Goal: Task Accomplishment & Management: Use online tool/utility

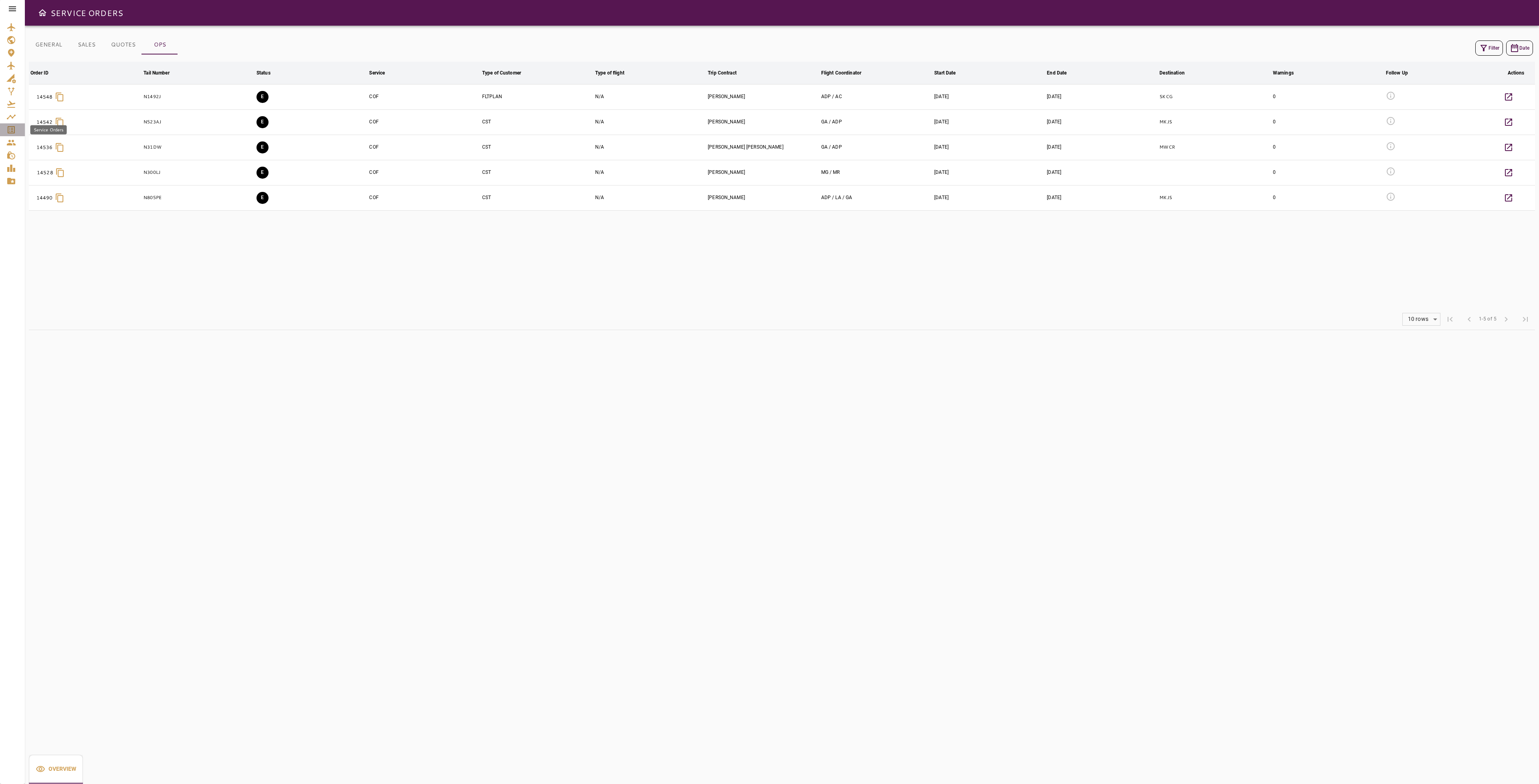
click at [10, 128] on icon "Service Orders" at bounding box center [11, 129] width 7 height 7
click at [14, 130] on icon "Service Orders" at bounding box center [11, 129] width 10 height 10
click at [17, 133] on div "Service Orders" at bounding box center [12, 129] width 12 height 10
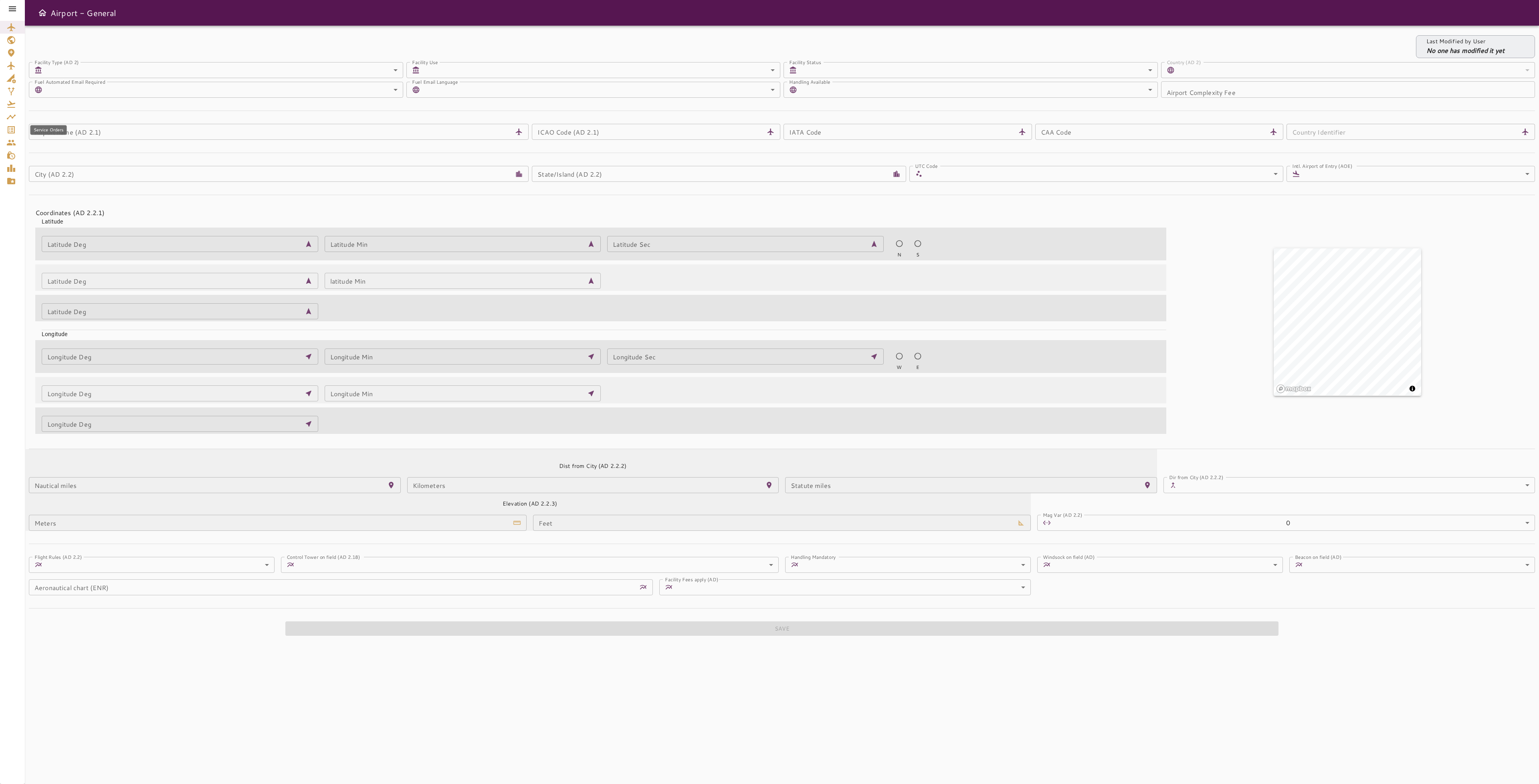
click at [11, 131] on icon "Service Orders" at bounding box center [11, 129] width 7 height 7
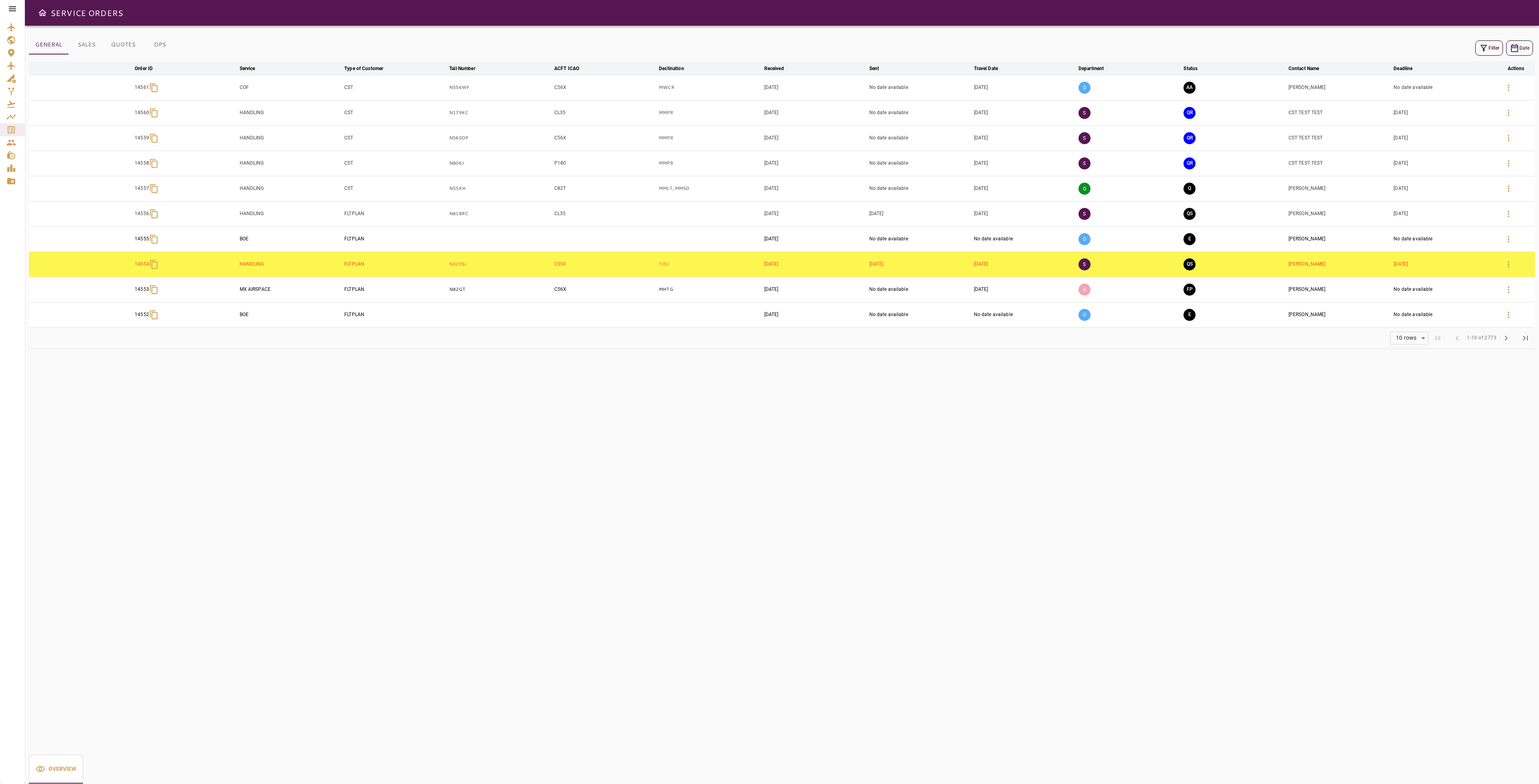
click at [1476, 54] on button "Filter" at bounding box center [1489, 48] width 28 height 15
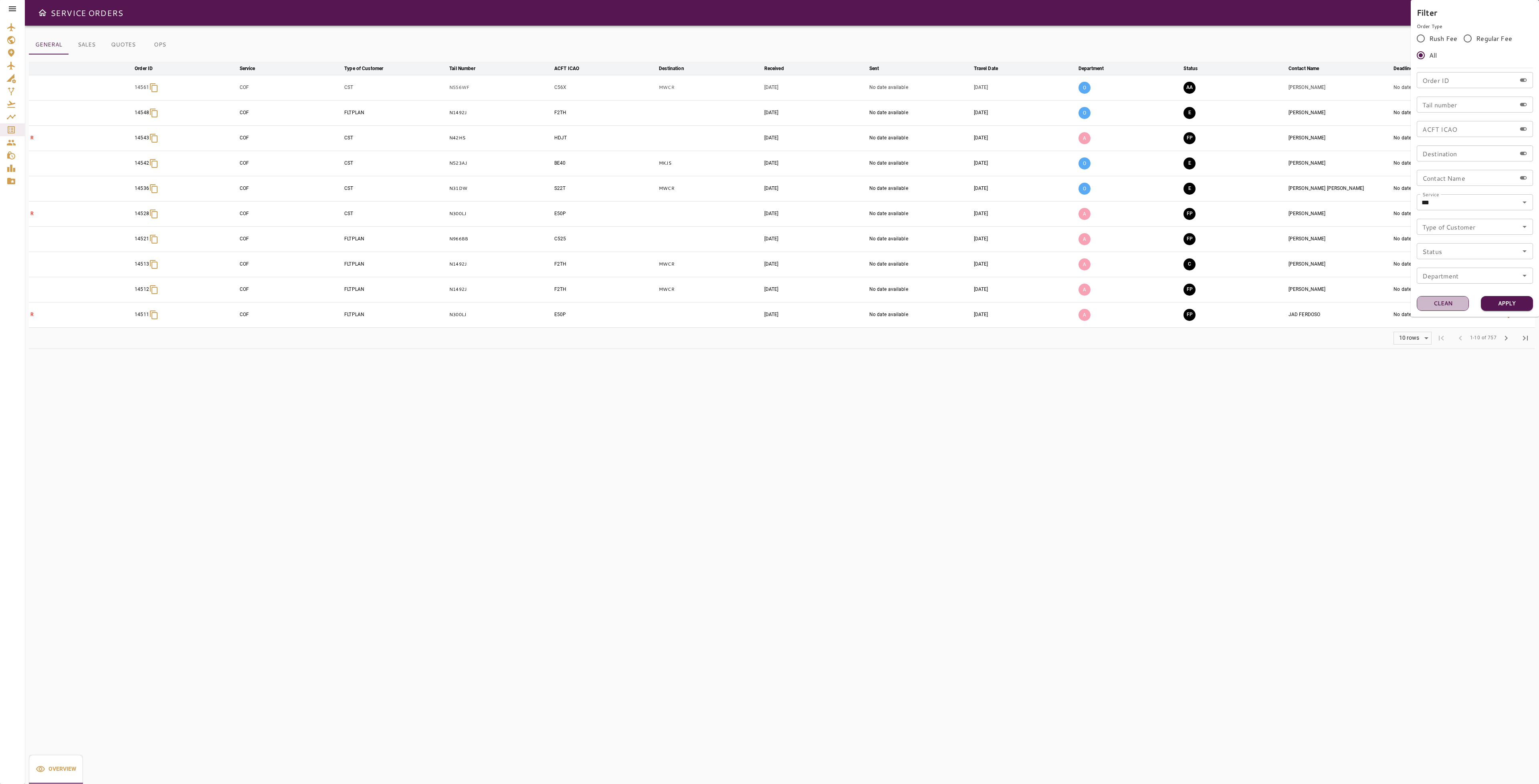
click at [1420, 299] on button "Clean" at bounding box center [1443, 303] width 52 height 15
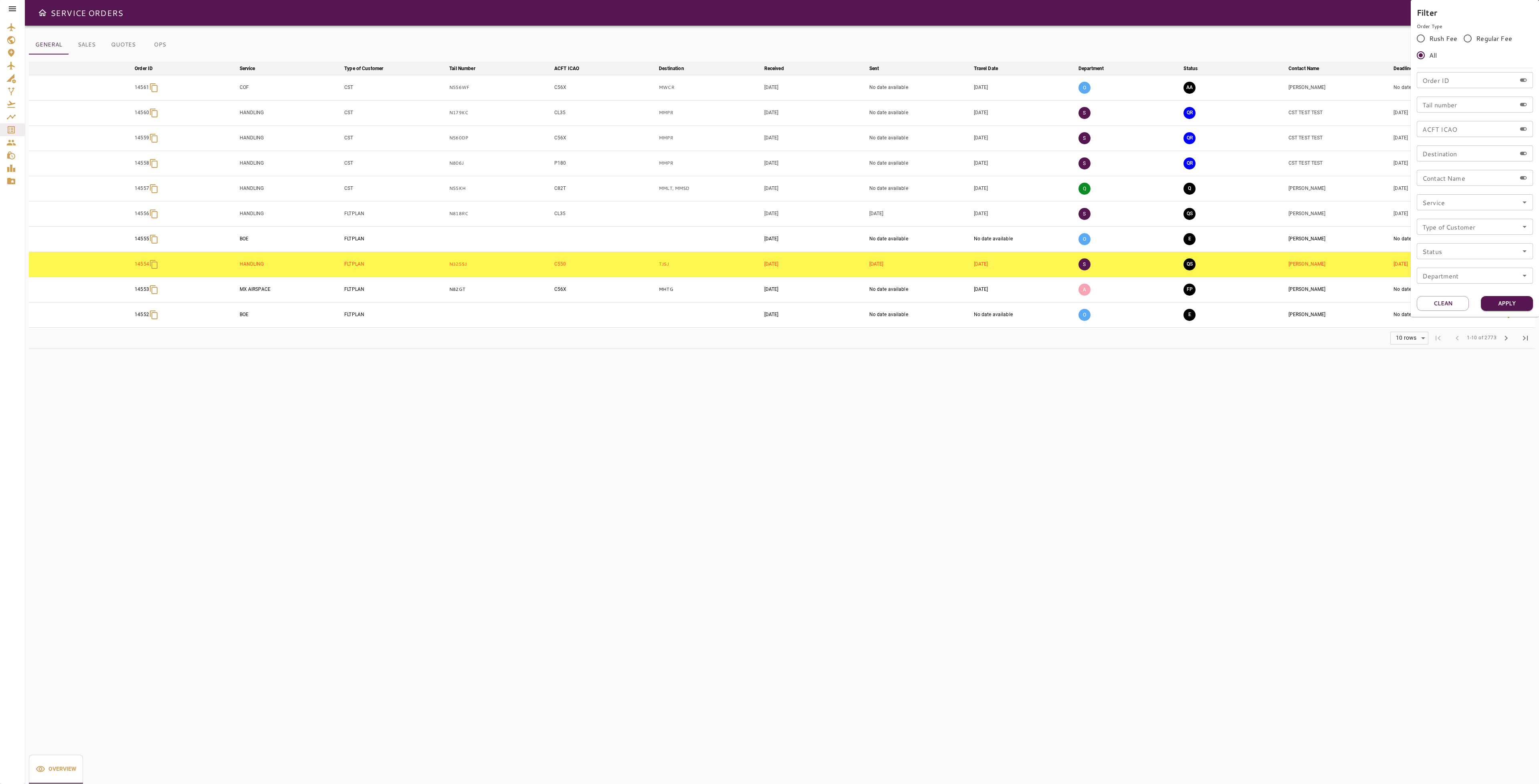
drag, startPoint x: 783, startPoint y: 439, endPoint x: 779, endPoint y: 439, distance: 4.0
click at [780, 439] on div at bounding box center [769, 392] width 1539 height 784
click at [1485, 47] on icon "button" at bounding box center [1483, 48] width 10 height 10
click at [1433, 108] on input "Tail number" at bounding box center [1466, 104] width 100 height 16
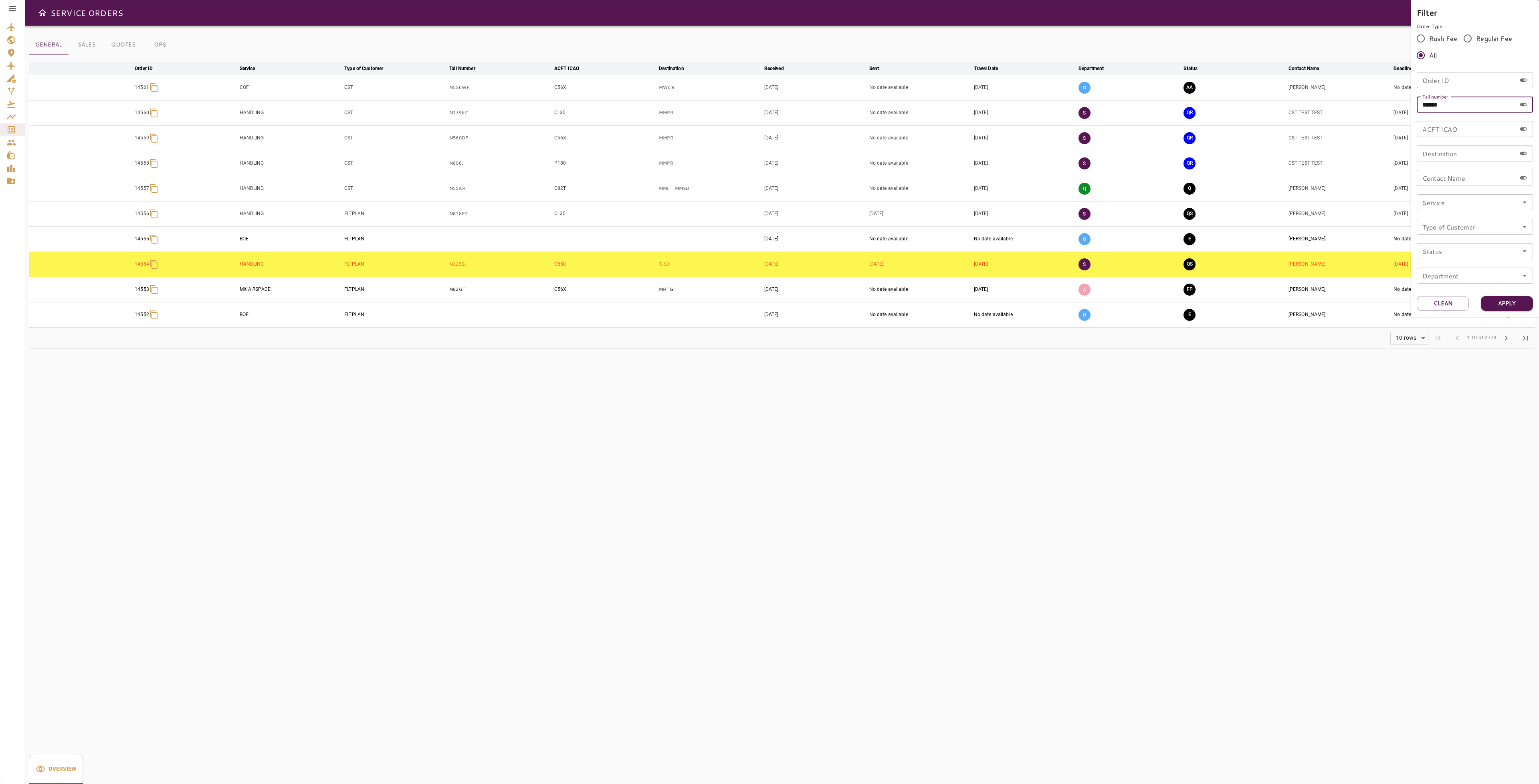
type input "******"
click at [1498, 311] on div "Apply" at bounding box center [1507, 303] width 52 height 15
click at [1498, 304] on button "Apply" at bounding box center [1507, 303] width 52 height 15
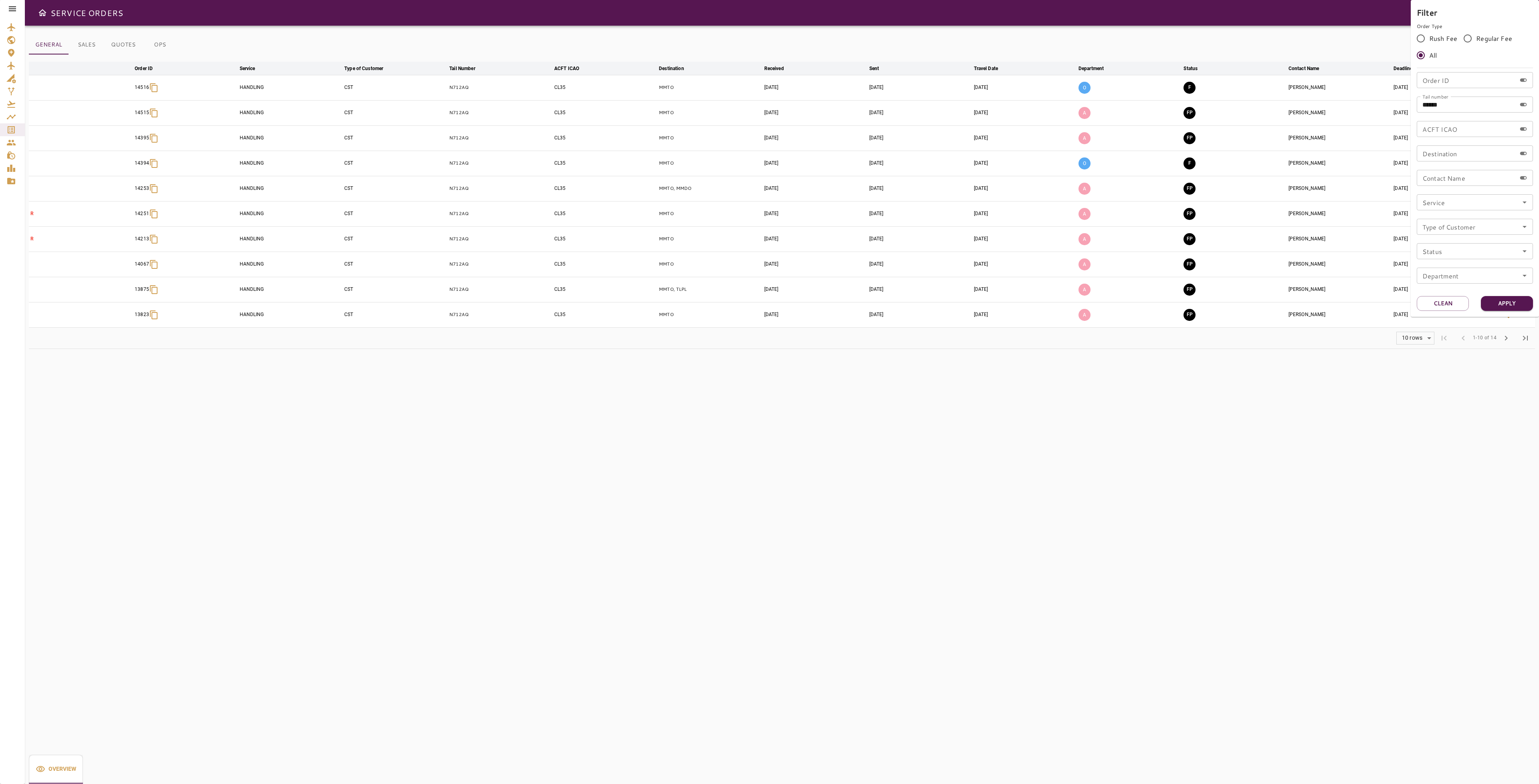
click at [1191, 167] on div at bounding box center [769, 392] width 1539 height 784
click at [1511, 166] on icon "button" at bounding box center [1508, 163] width 10 height 10
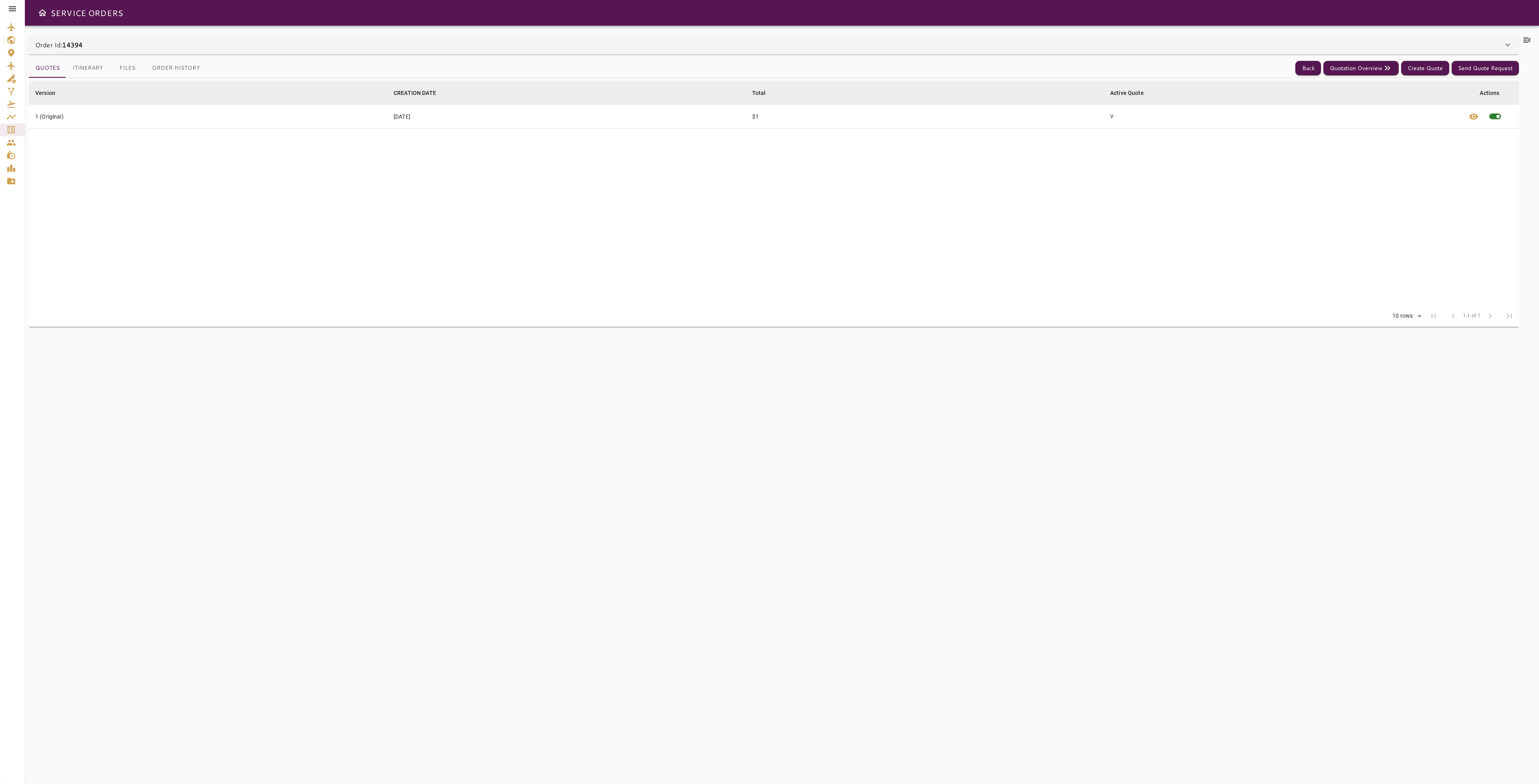
click at [1521, 41] on div at bounding box center [1527, 405] width 16 height 739
click at [124, 66] on button "Files" at bounding box center [127, 68] width 36 height 19
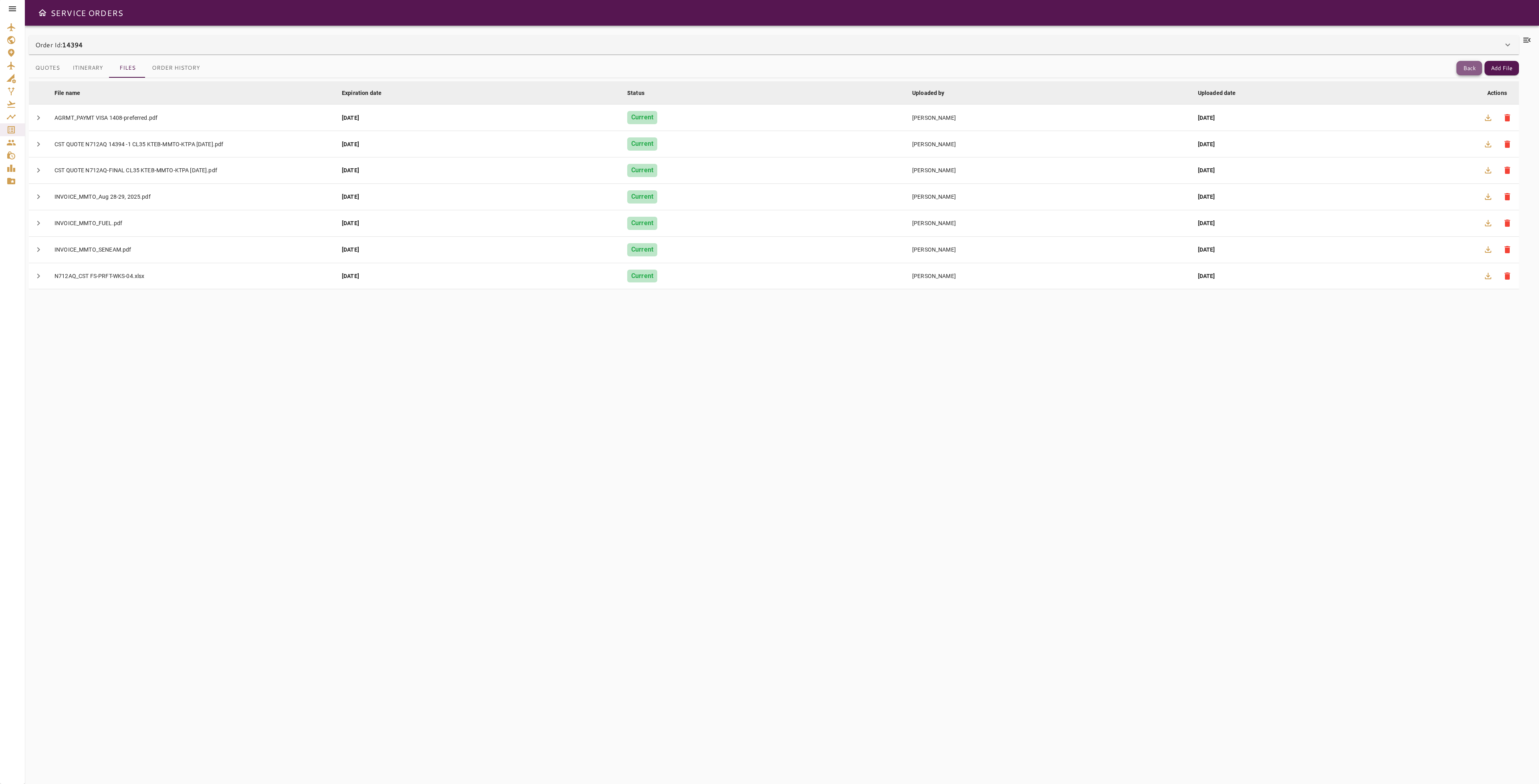
click at [1463, 66] on button "Back" at bounding box center [1469, 68] width 26 height 15
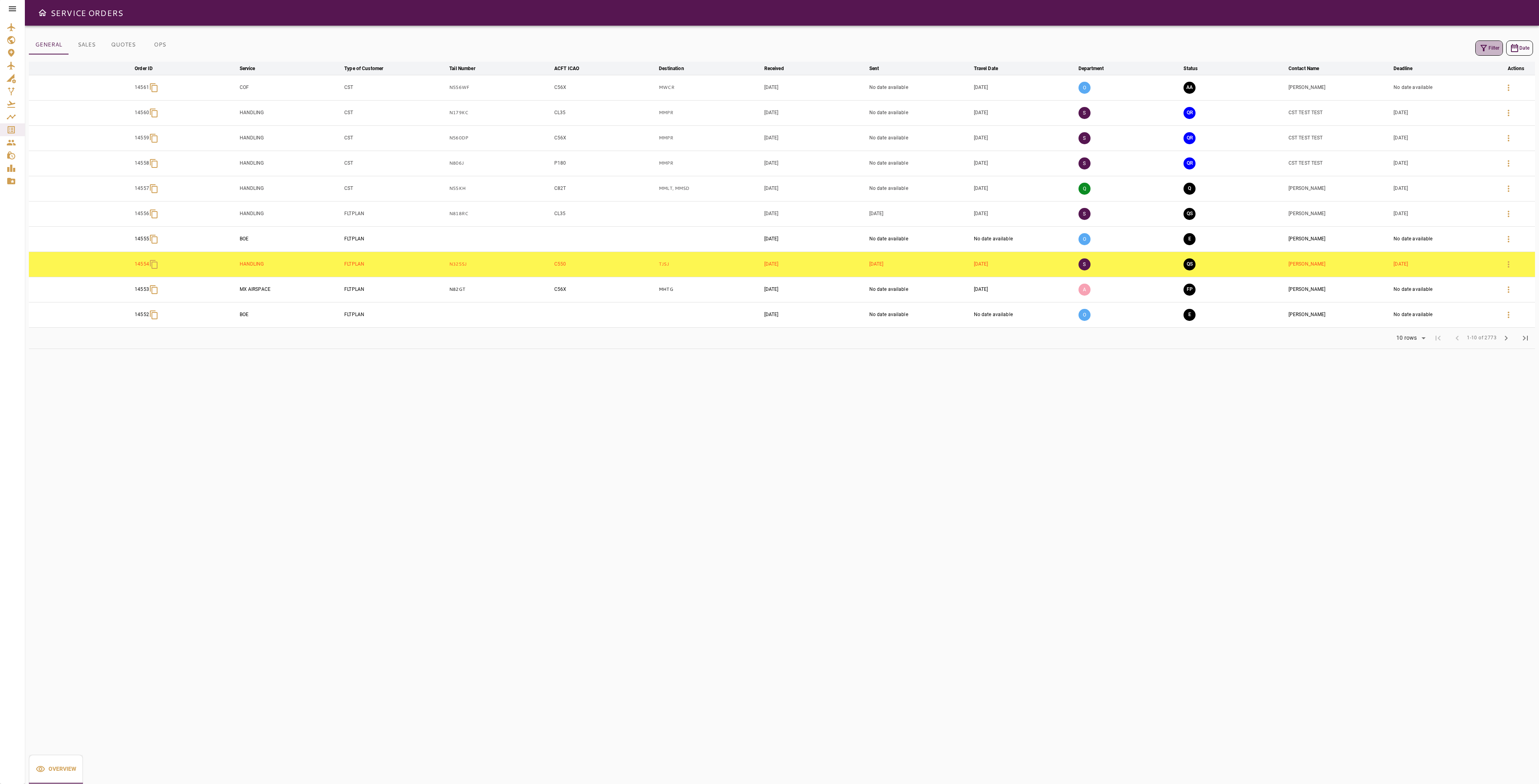
click at [1490, 48] on button "Filter" at bounding box center [1489, 48] width 28 height 15
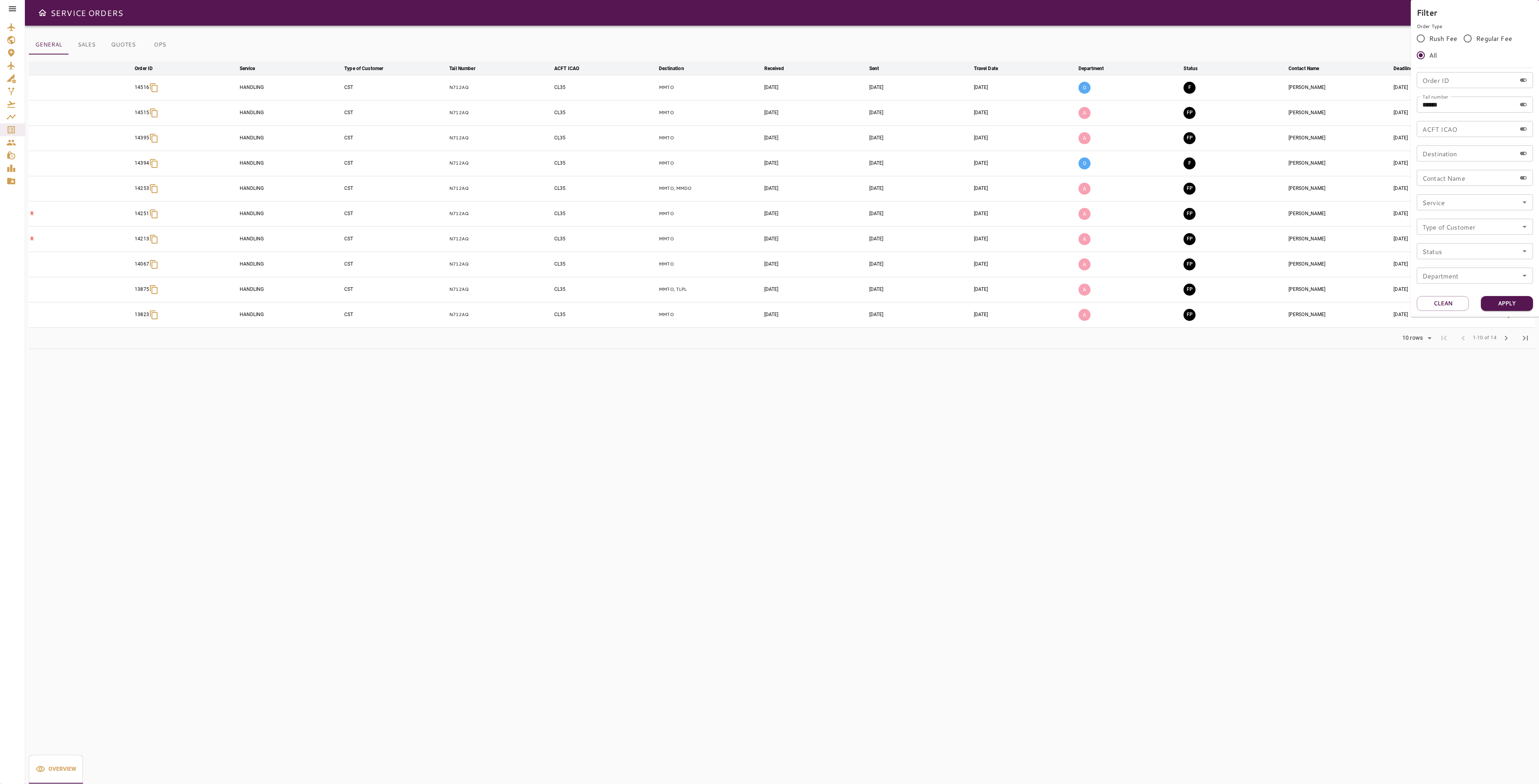
click at [1165, 405] on div at bounding box center [769, 392] width 1539 height 784
click at [1190, 163] on button "F" at bounding box center [1189, 163] width 12 height 12
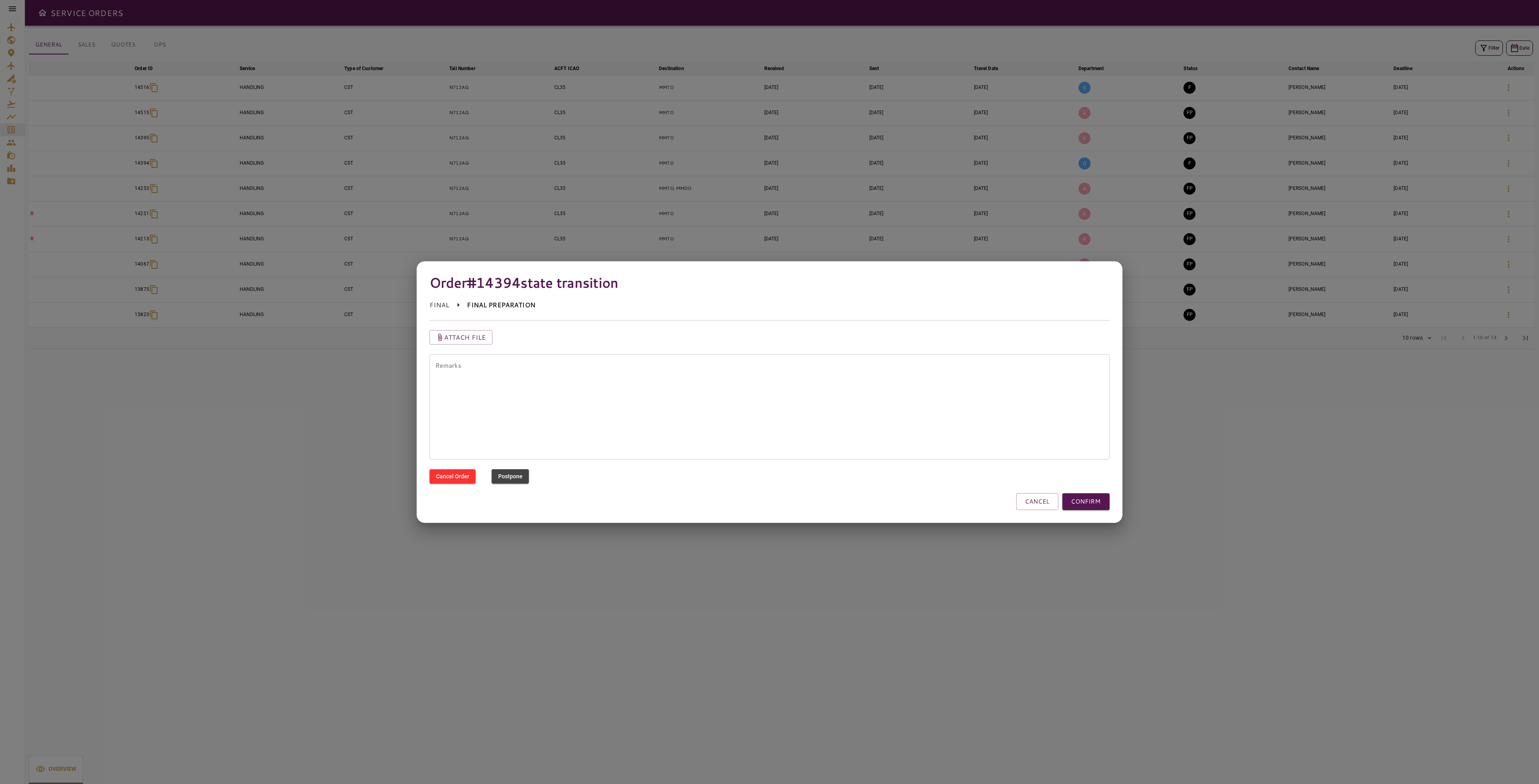
click at [1105, 507] on button "CONFIRM" at bounding box center [1086, 501] width 47 height 17
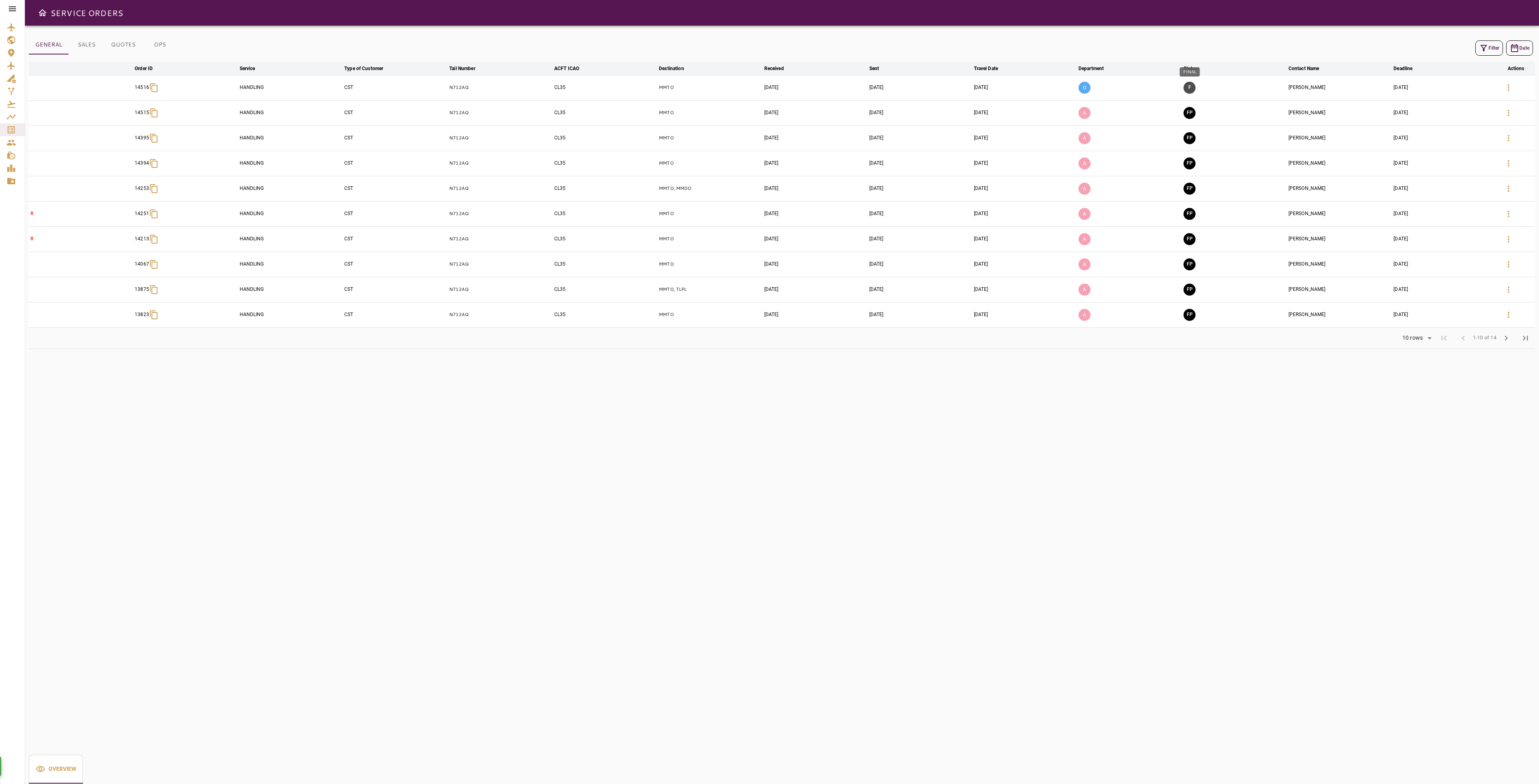
click at [1191, 84] on button "F" at bounding box center [1189, 87] width 12 height 12
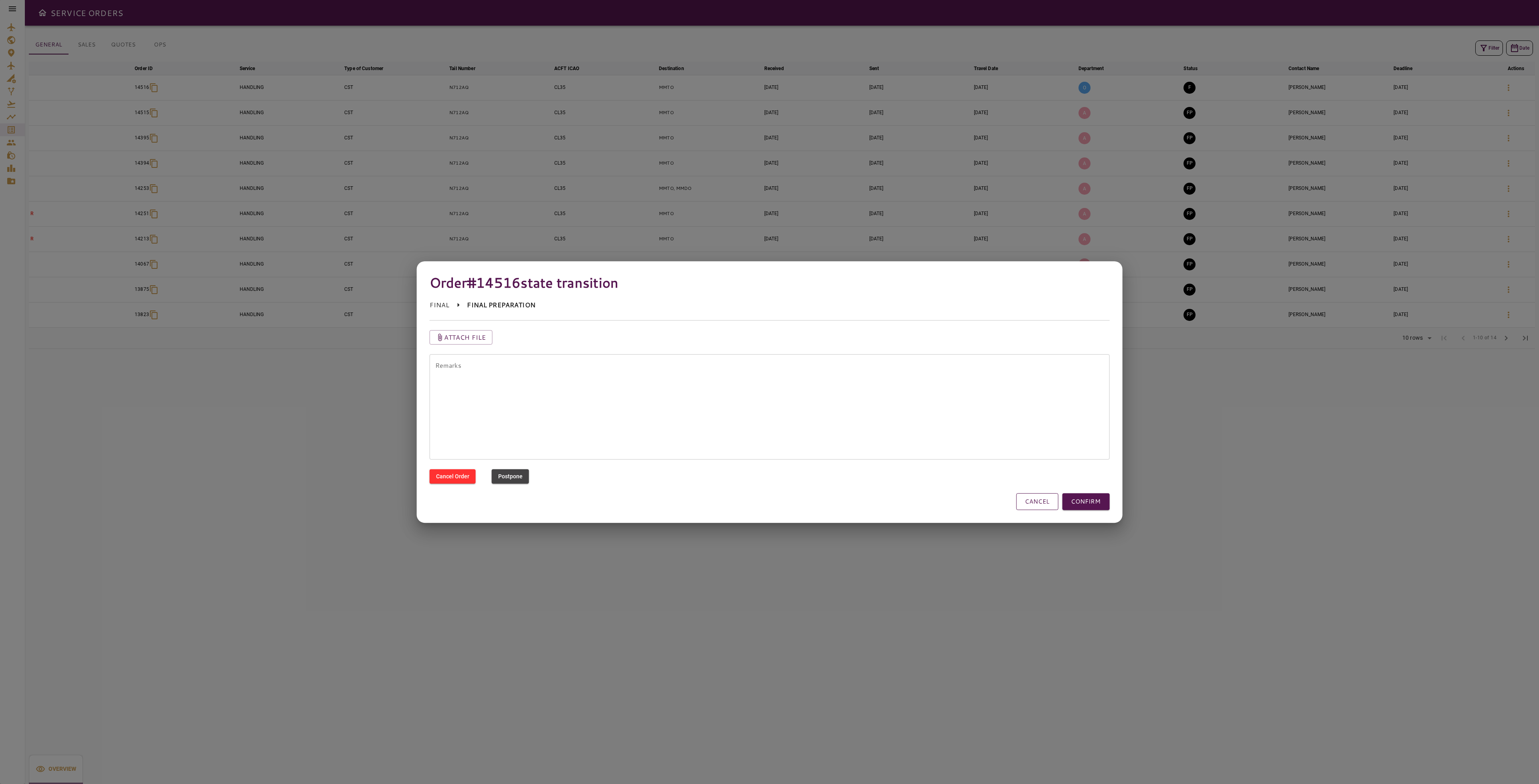
click at [1033, 505] on button "CANCEL" at bounding box center [1037, 501] width 42 height 17
